Goal: Task Accomplishment & Management: Manage account settings

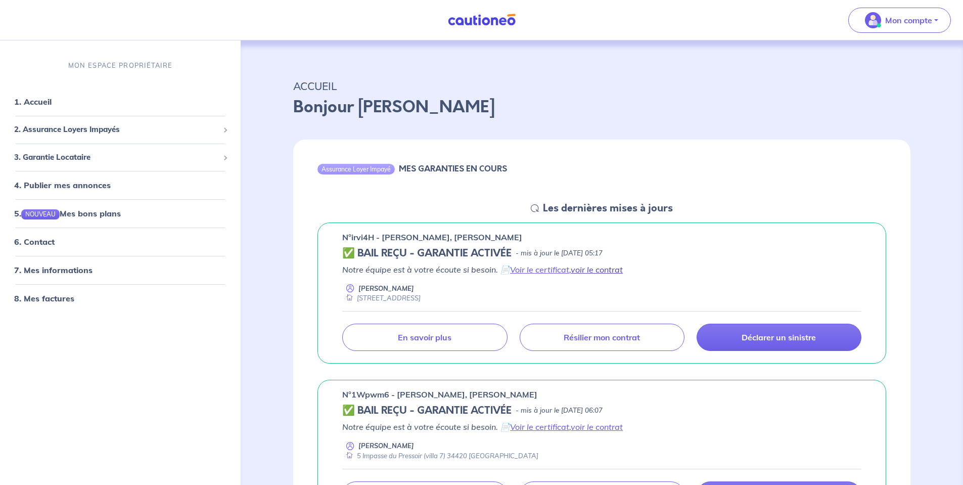
click at [591, 268] on link "voir le contrat" at bounding box center [597, 269] width 52 height 10
click at [430, 336] on p "En savoir plus" at bounding box center [425, 337] width 54 height 10
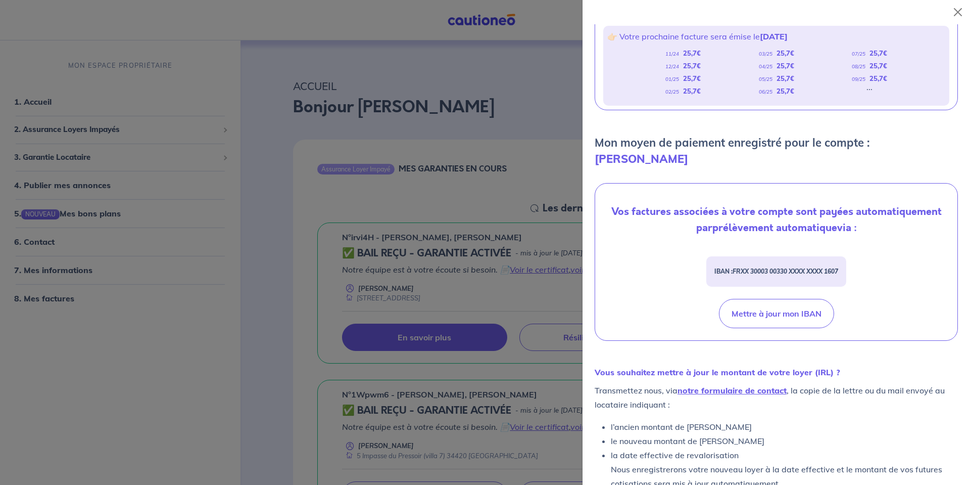
scroll to position [256, 0]
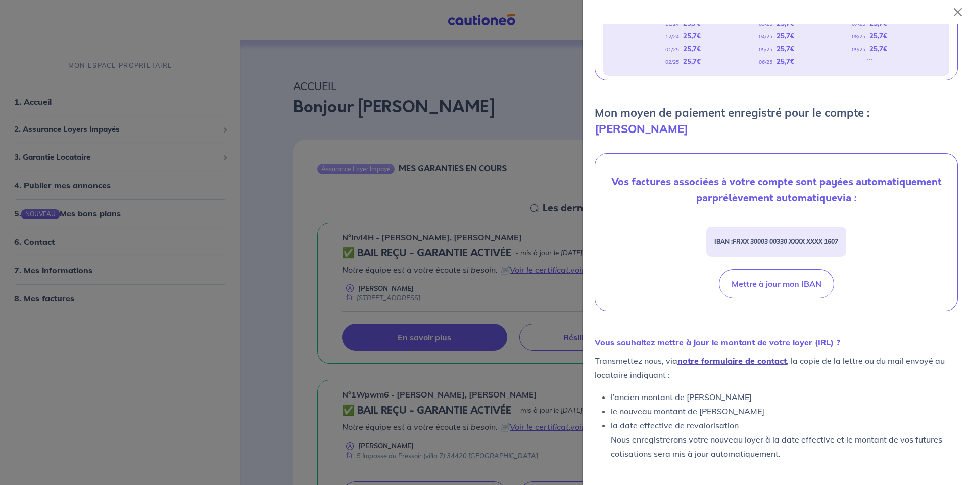
click at [743, 360] on link "notre formulaire de contact" at bounding box center [732, 360] width 109 height 10
click at [957, 10] on button "Close" at bounding box center [958, 12] width 16 height 16
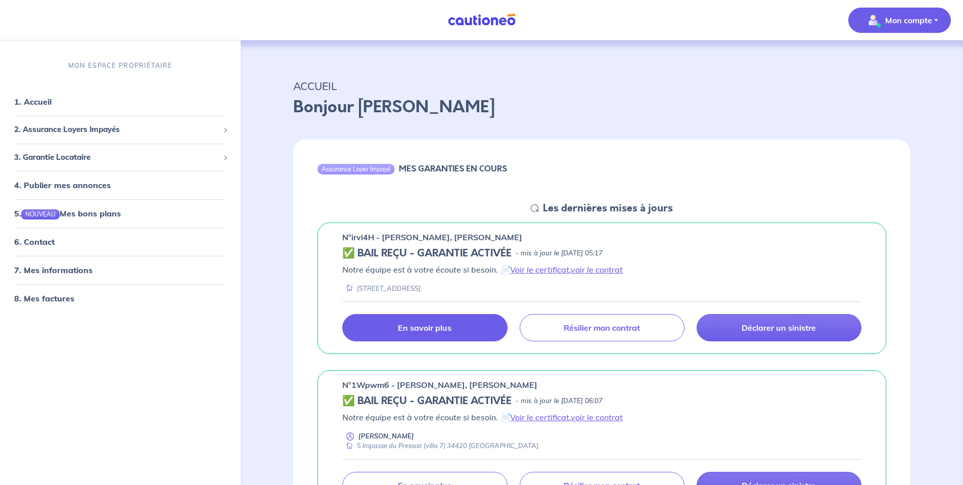
click at [934, 21] on button "Mon compte" at bounding box center [899, 20] width 103 height 25
click at [907, 87] on link "Me déconnecter" at bounding box center [889, 87] width 81 height 16
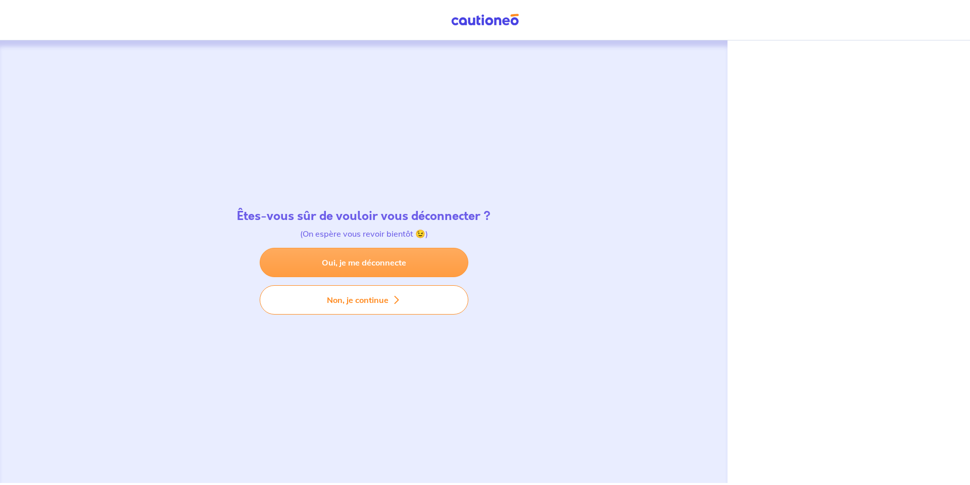
click at [422, 262] on link "Oui, je me déconnecte" at bounding box center [364, 262] width 209 height 29
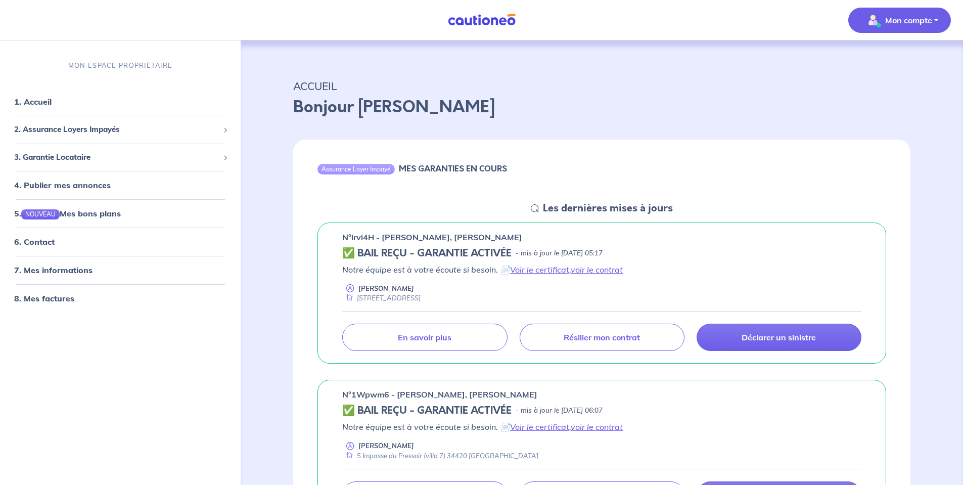
click at [939, 22] on button "Mon compte" at bounding box center [899, 20] width 103 height 25
click at [883, 82] on link "Me déconnecter" at bounding box center [889, 87] width 81 height 16
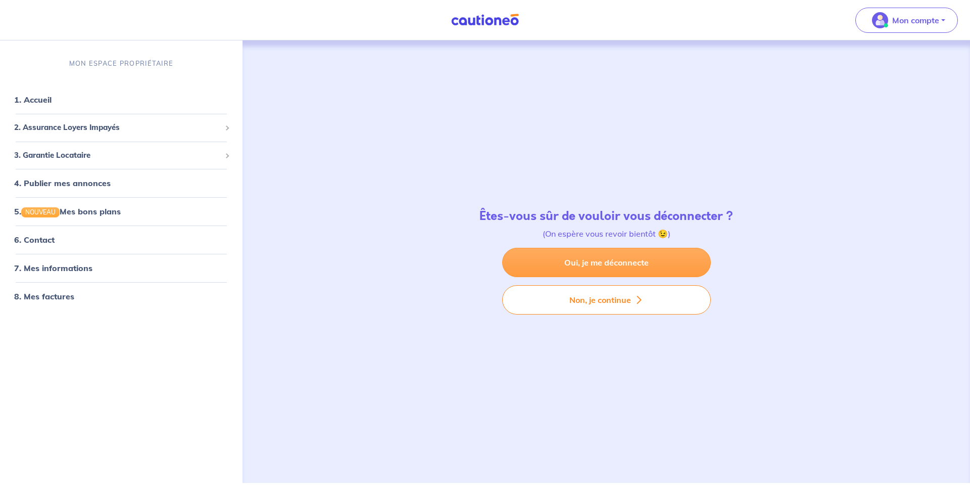
click at [622, 260] on link "Oui, je me déconnecte" at bounding box center [606, 262] width 209 height 29
